Goal: Task Accomplishment & Management: Use online tool/utility

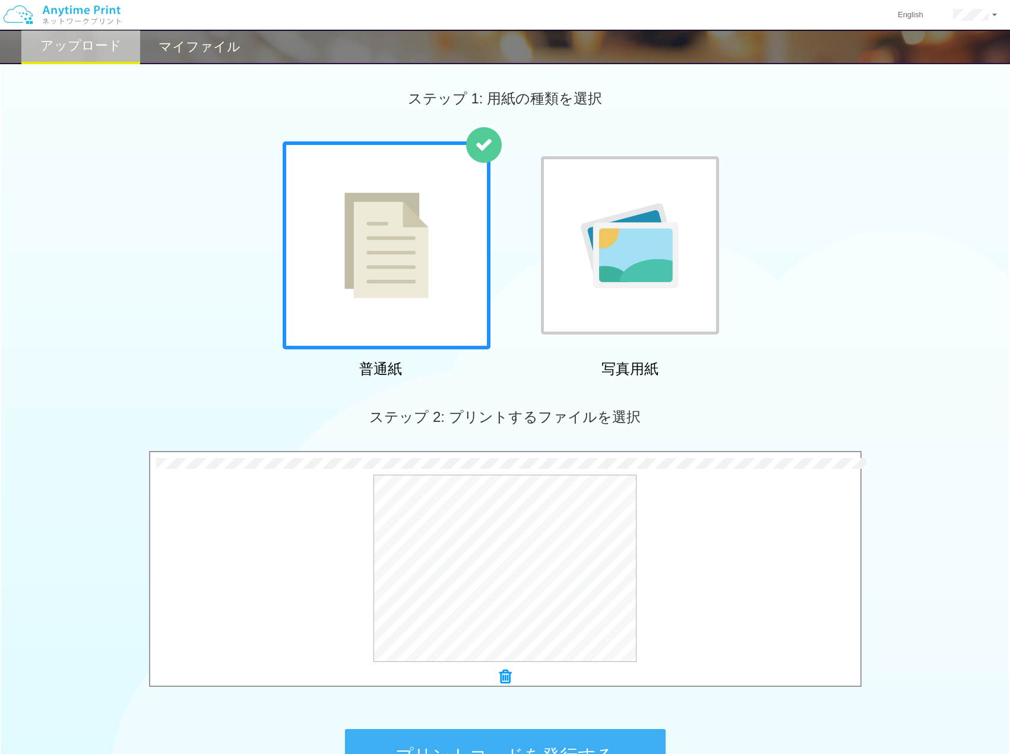
click at [171, 45] on h2 "マイファイル" at bounding box center [200, 47] width 82 height 14
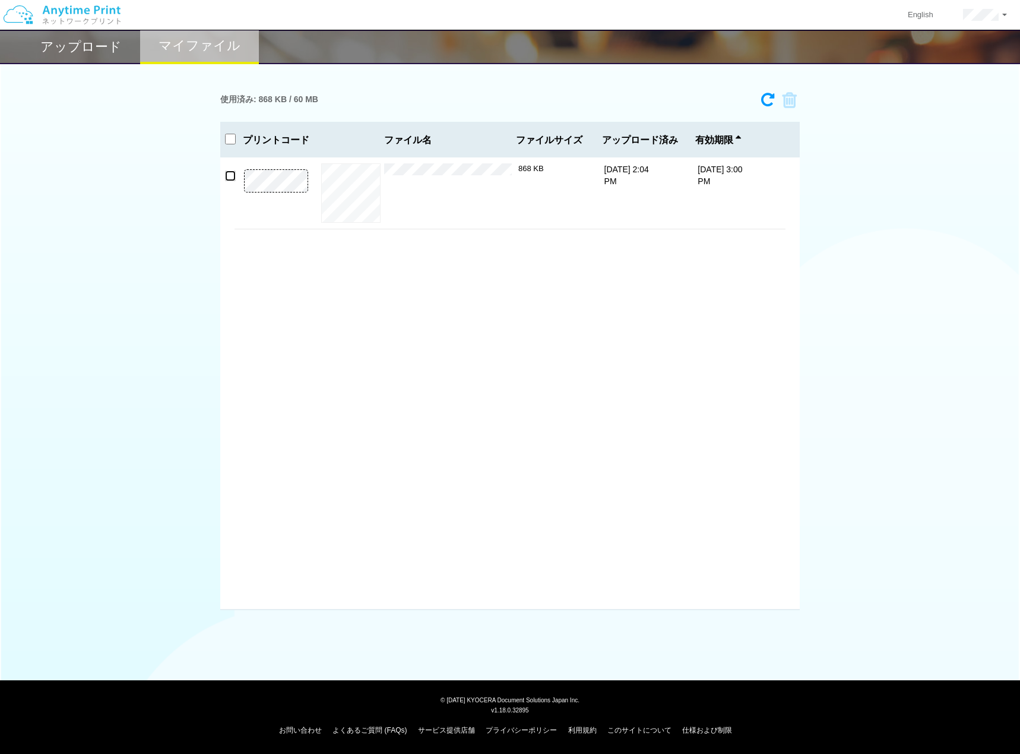
click at [232, 176] on input "checkbox" at bounding box center [230, 175] width 11 height 11
checkbox input "false"
click at [97, 65] on div "アップロード マイファイル 使用済み: 868 KB / 60 MB 8889-8803 有効期限 [DATE] 3:00 PM 250917_[PERSON…" at bounding box center [510, 305] width 1020 height 610
click at [97, 46] on h2 "アップロード" at bounding box center [80, 47] width 81 height 14
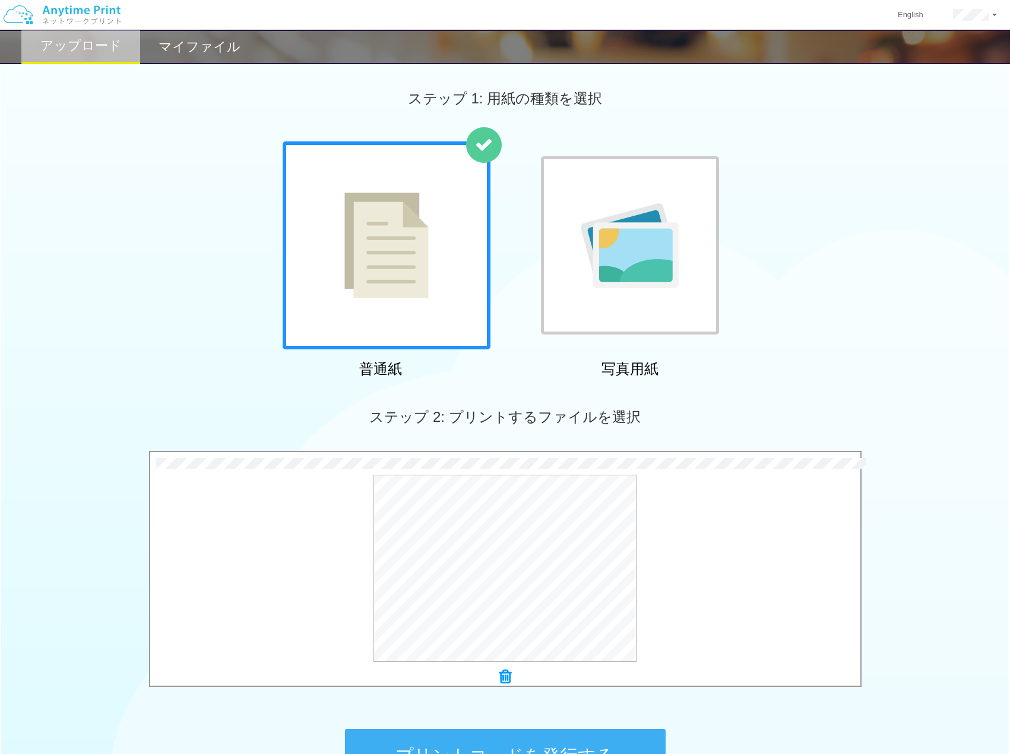
click at [461, 741] on button "プリントコードを発行する" at bounding box center [505, 755] width 321 height 53
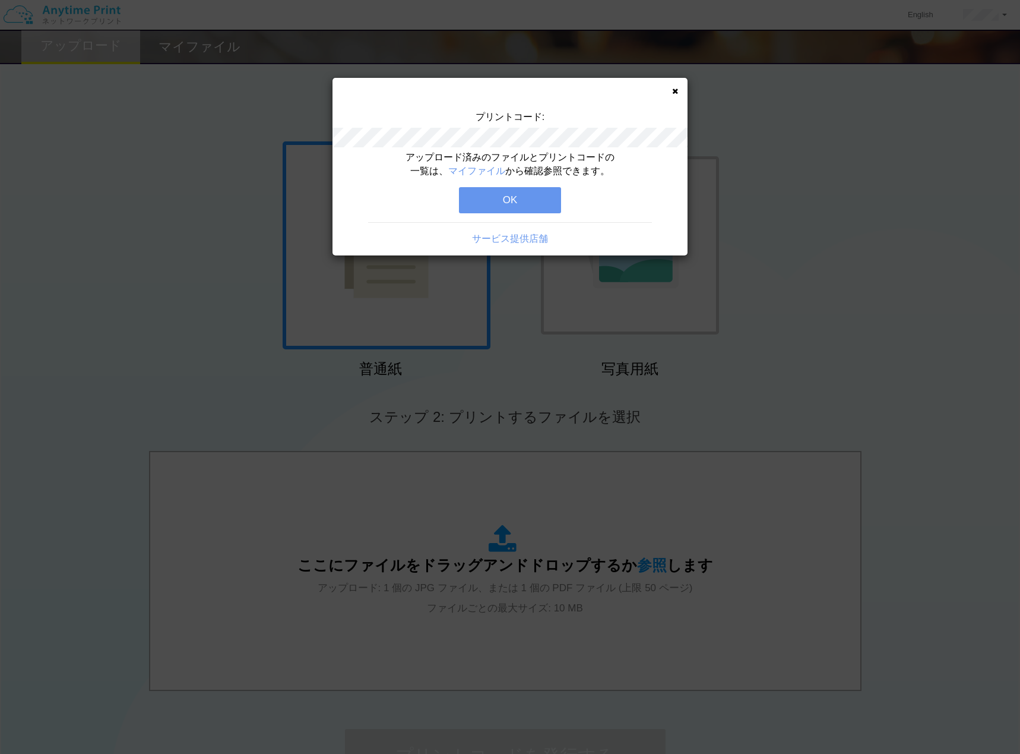
click at [505, 198] on button "OK" at bounding box center [510, 200] width 102 height 26
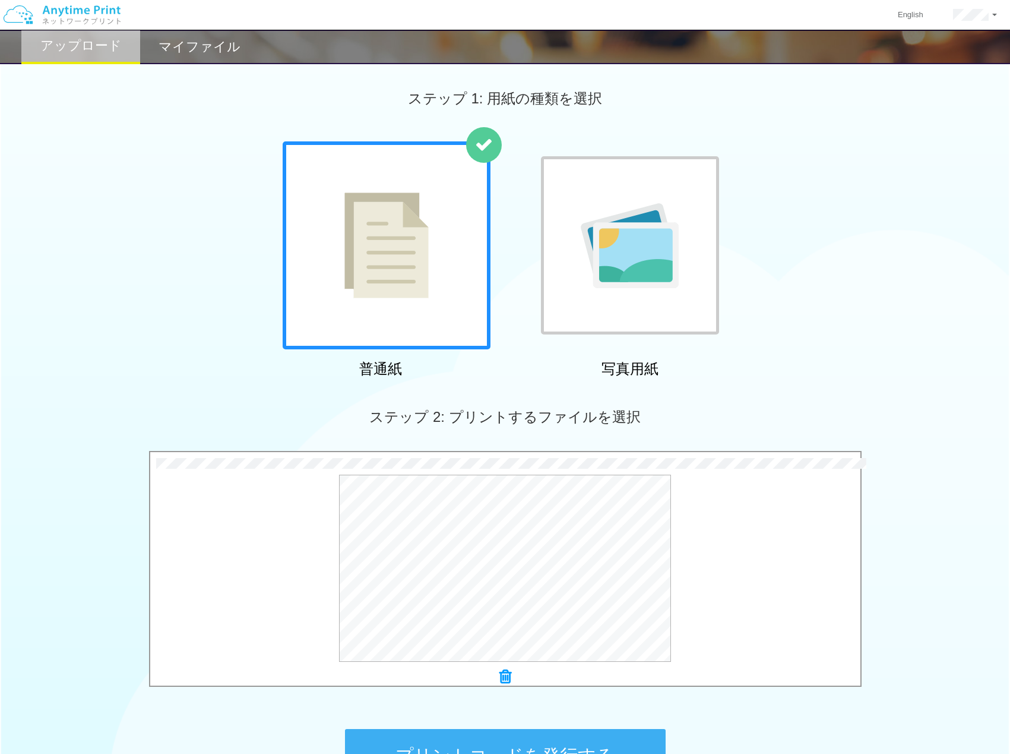
click at [545, 743] on button "プリントコードを発行する" at bounding box center [505, 755] width 321 height 53
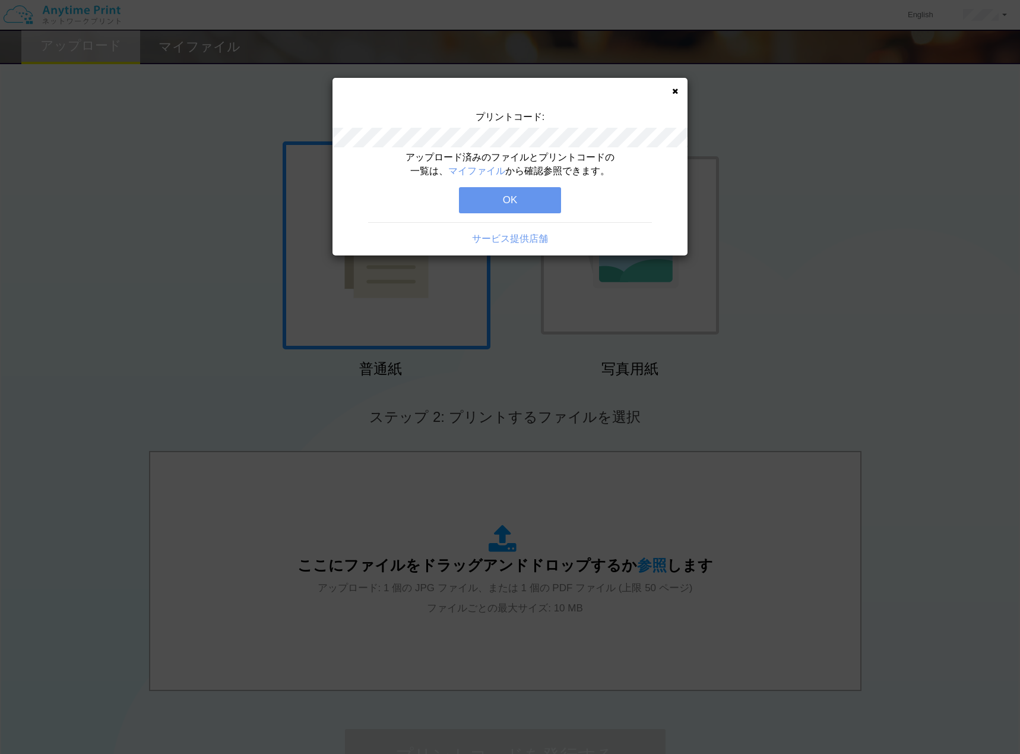
click at [530, 198] on button "OK" at bounding box center [510, 200] width 102 height 26
